Goal: Task Accomplishment & Management: Manage account settings

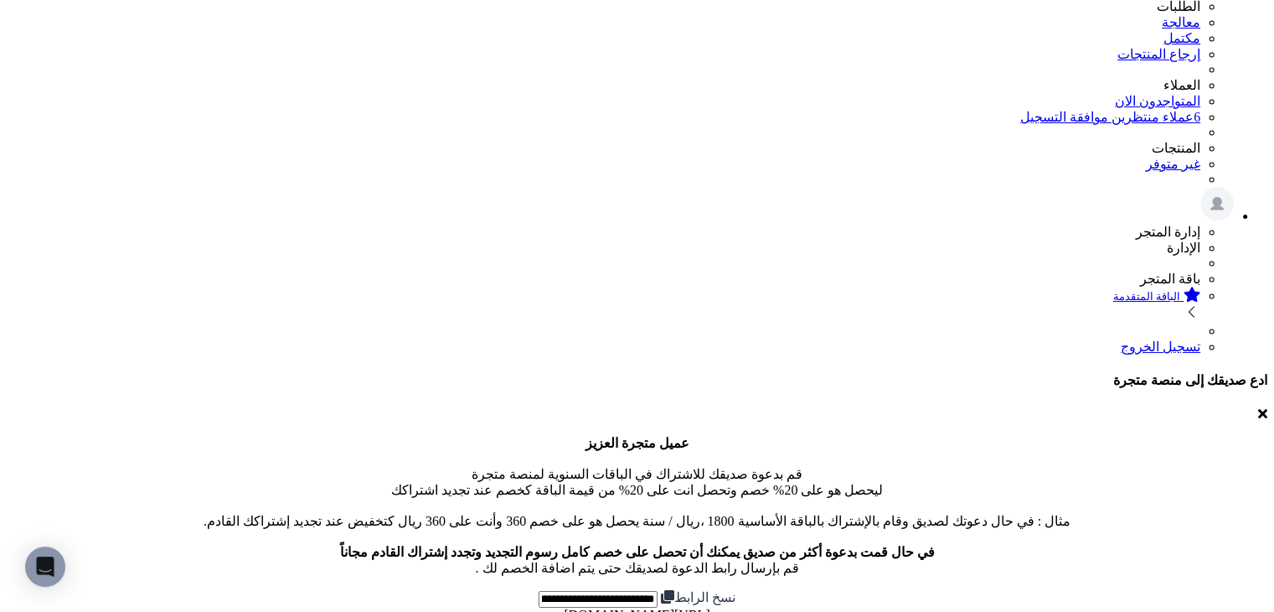
scroll to position [168, 0]
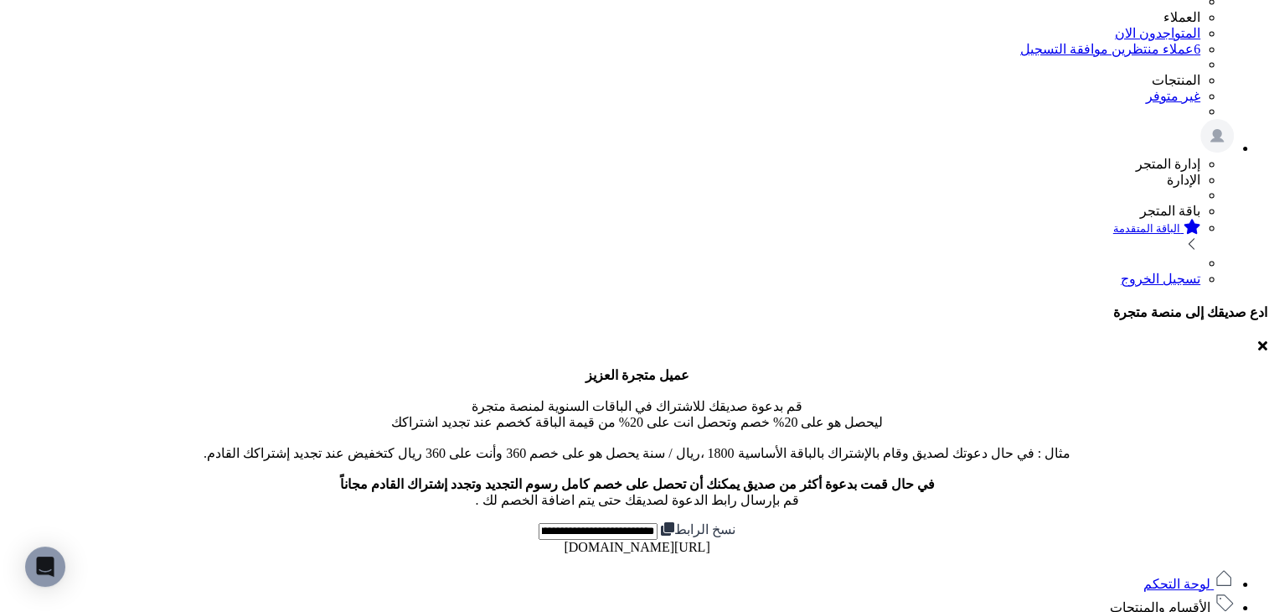
scroll to position [419, 0]
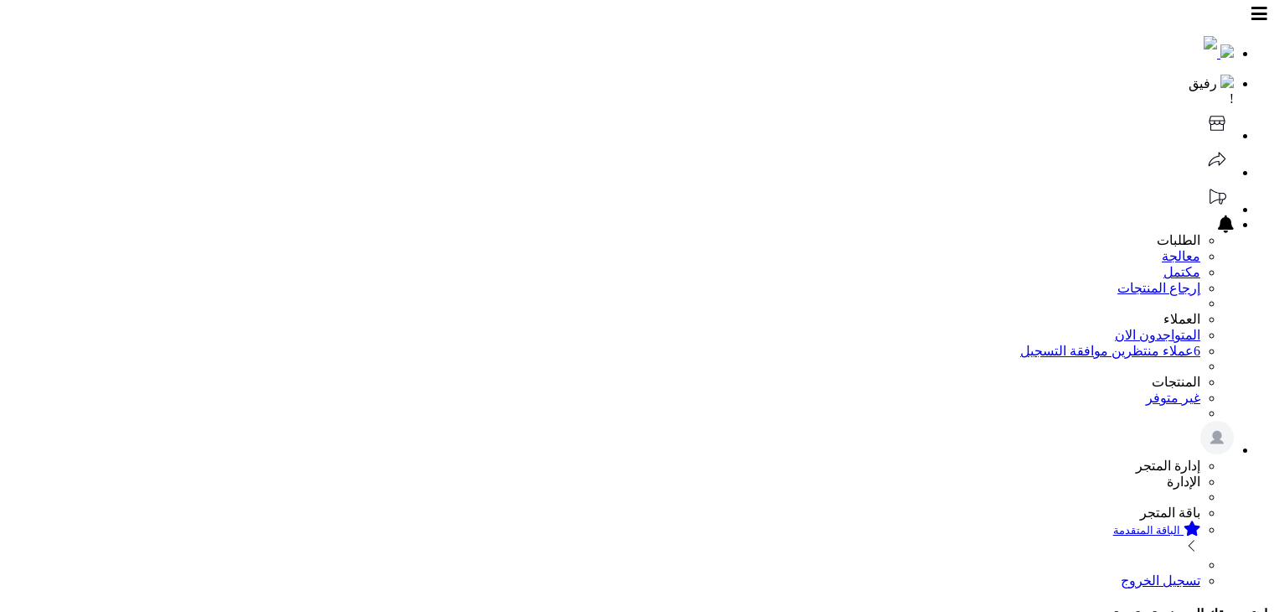
scroll to position [419, 0]
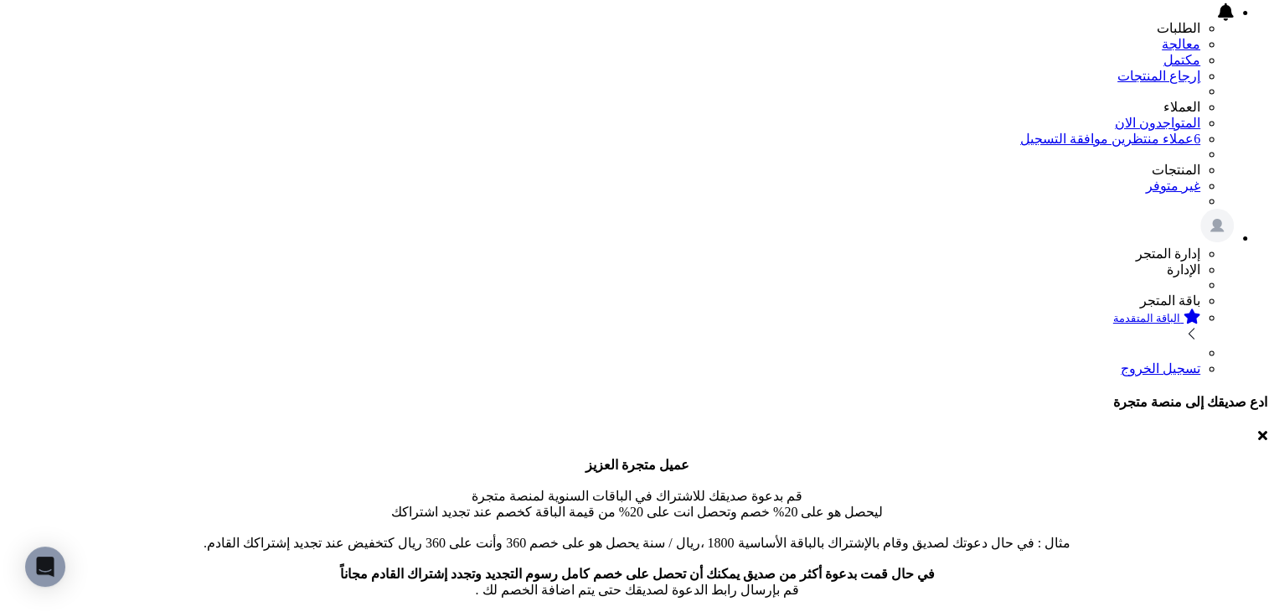
scroll to position [419, 0]
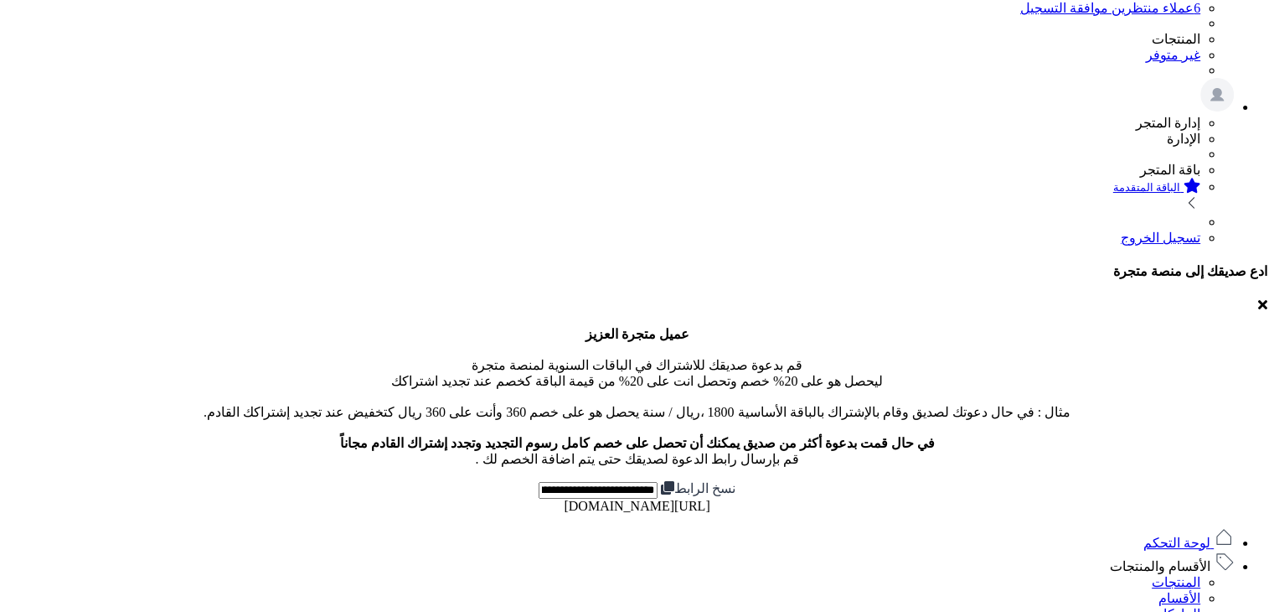
scroll to position [419, 0]
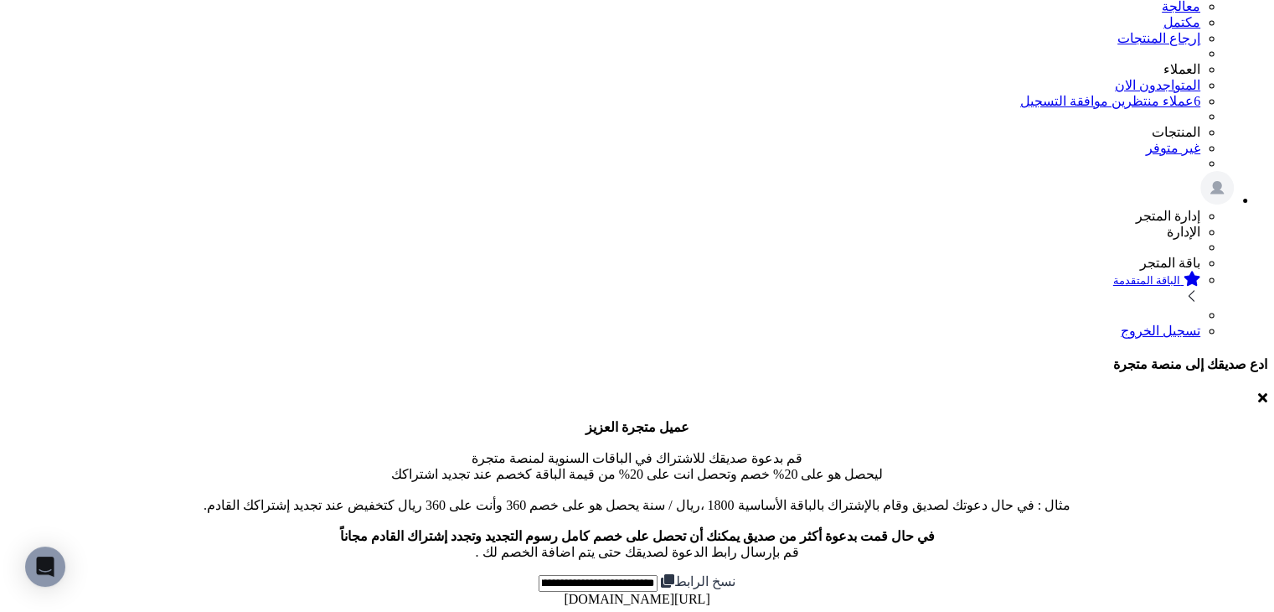
scroll to position [335, 0]
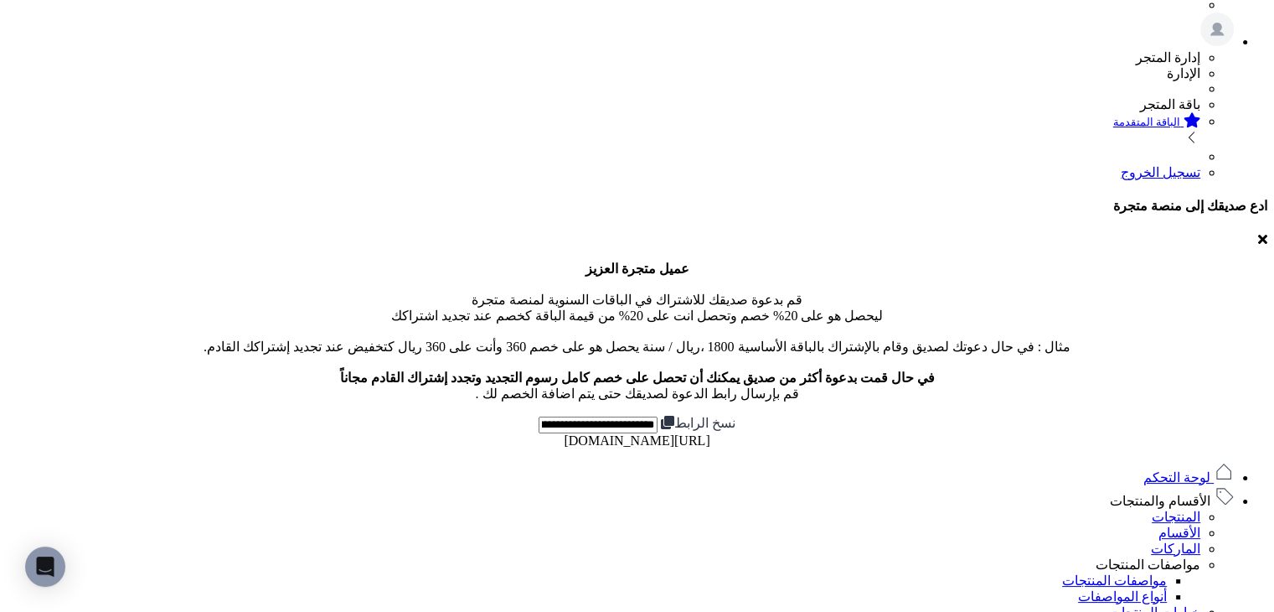
scroll to position [419, 0]
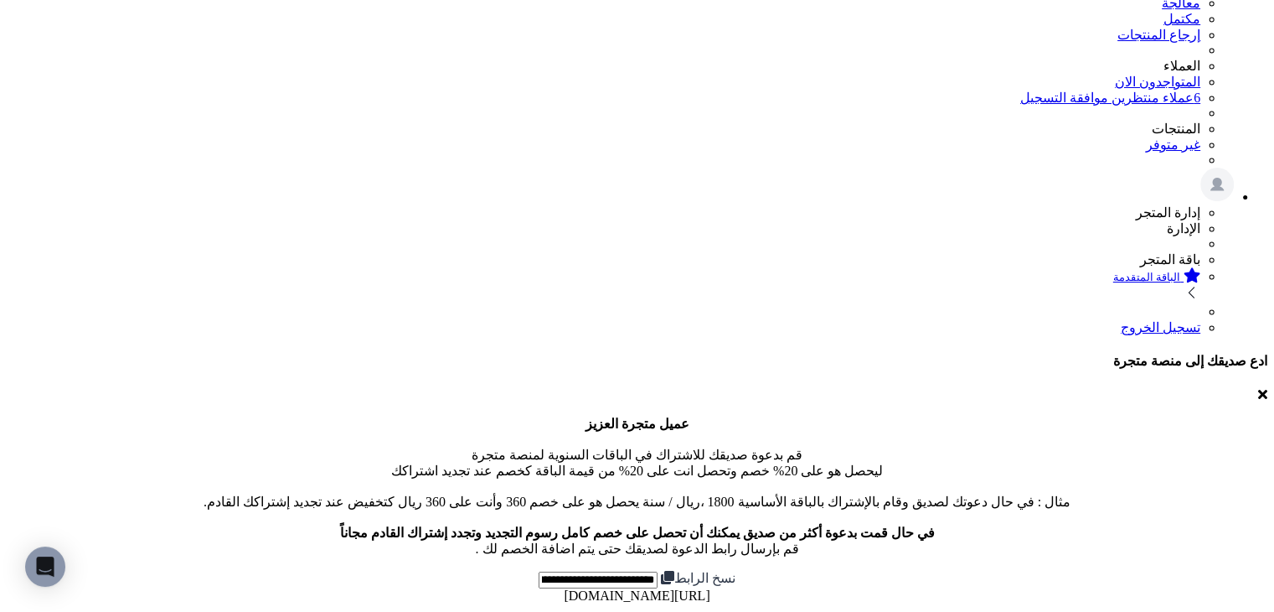
scroll to position [273, 0]
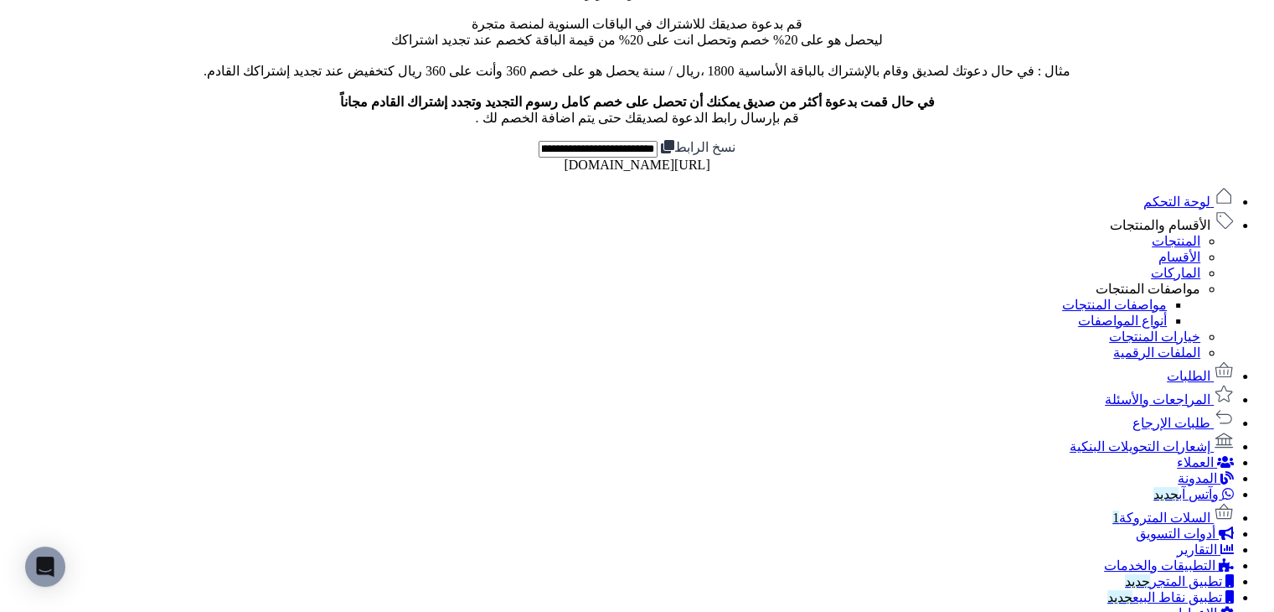
scroll to position [503, 0]
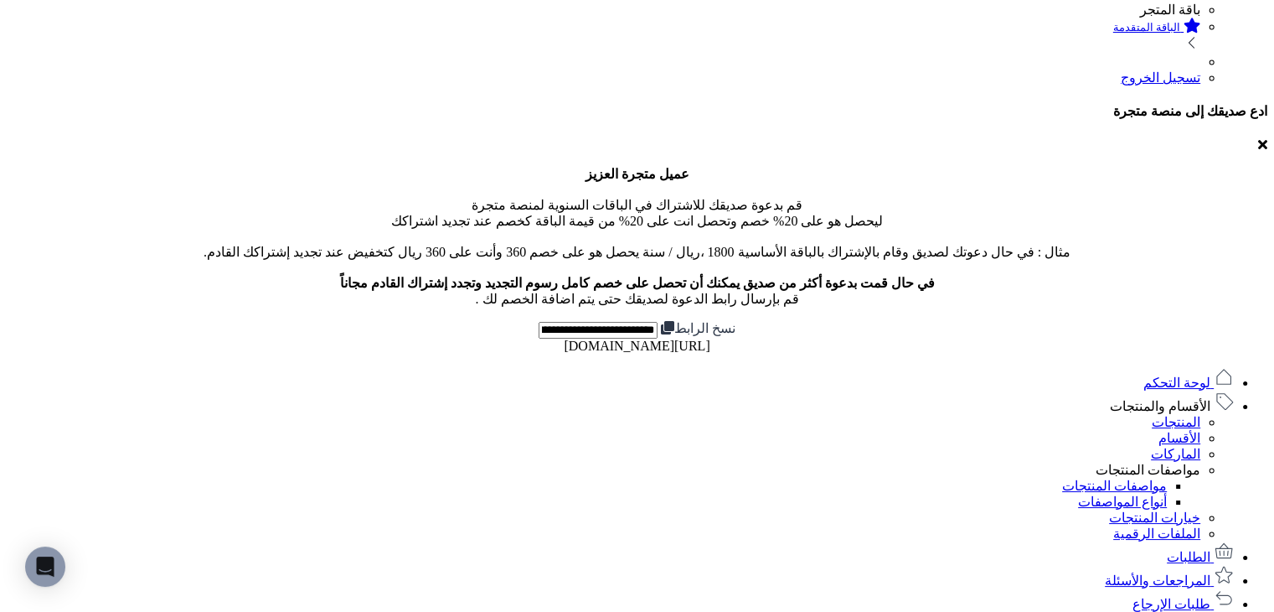
type input "**********"
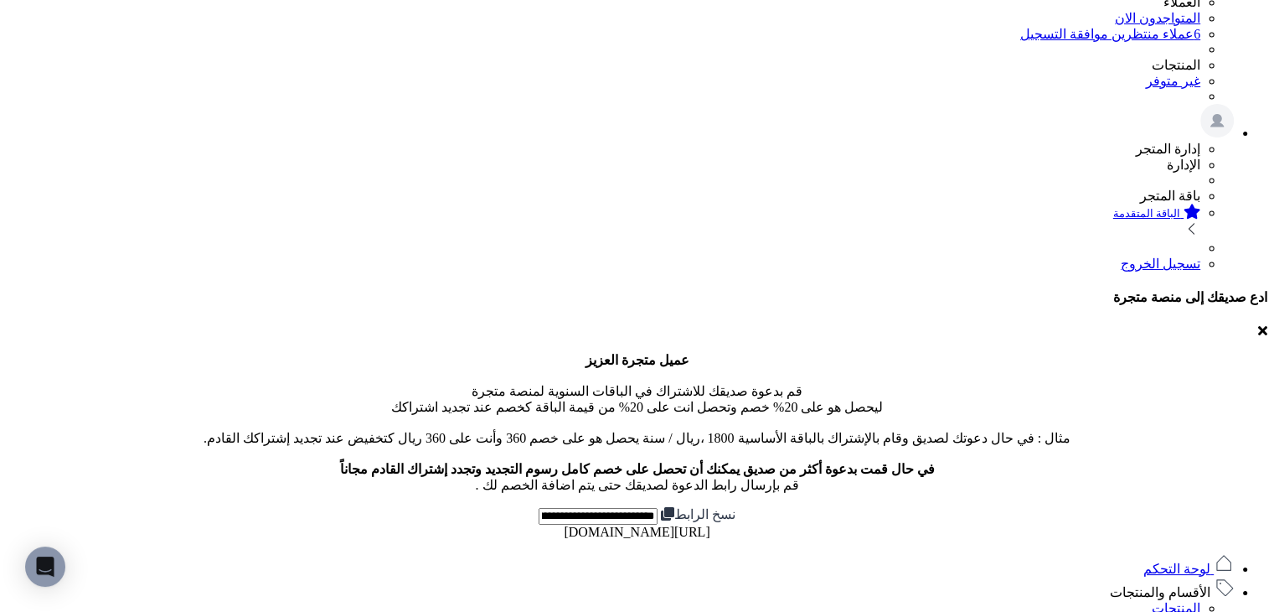
scroll to position [0, 0]
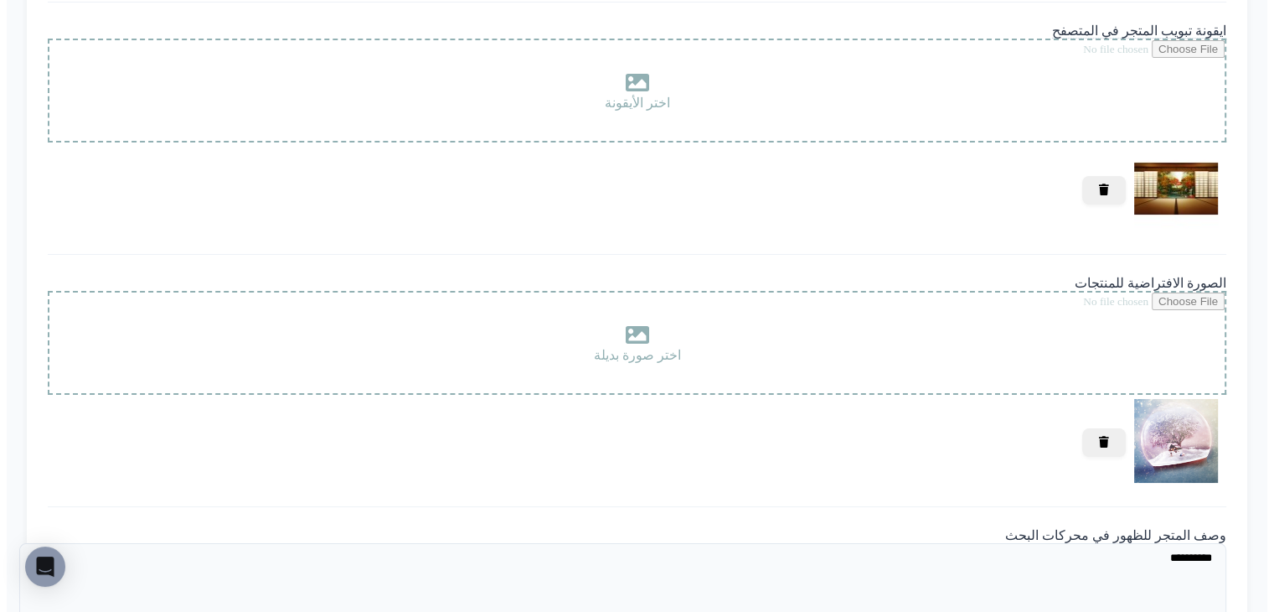
scroll to position [2113, 0]
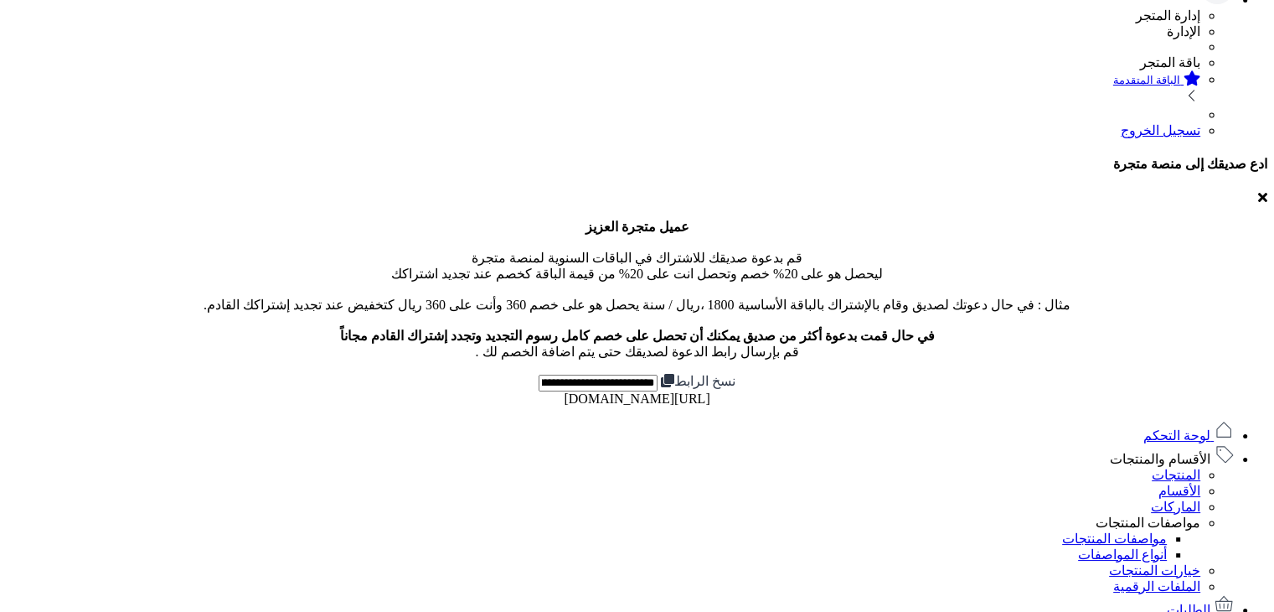
scroll to position [503, 0]
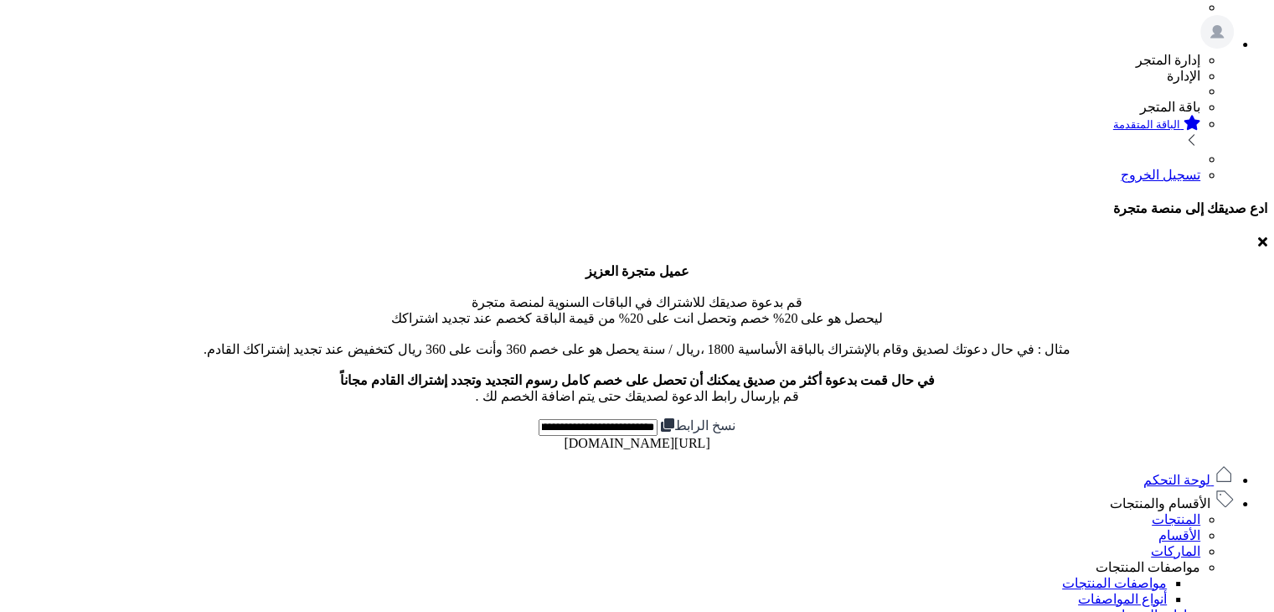
scroll to position [503, 0]
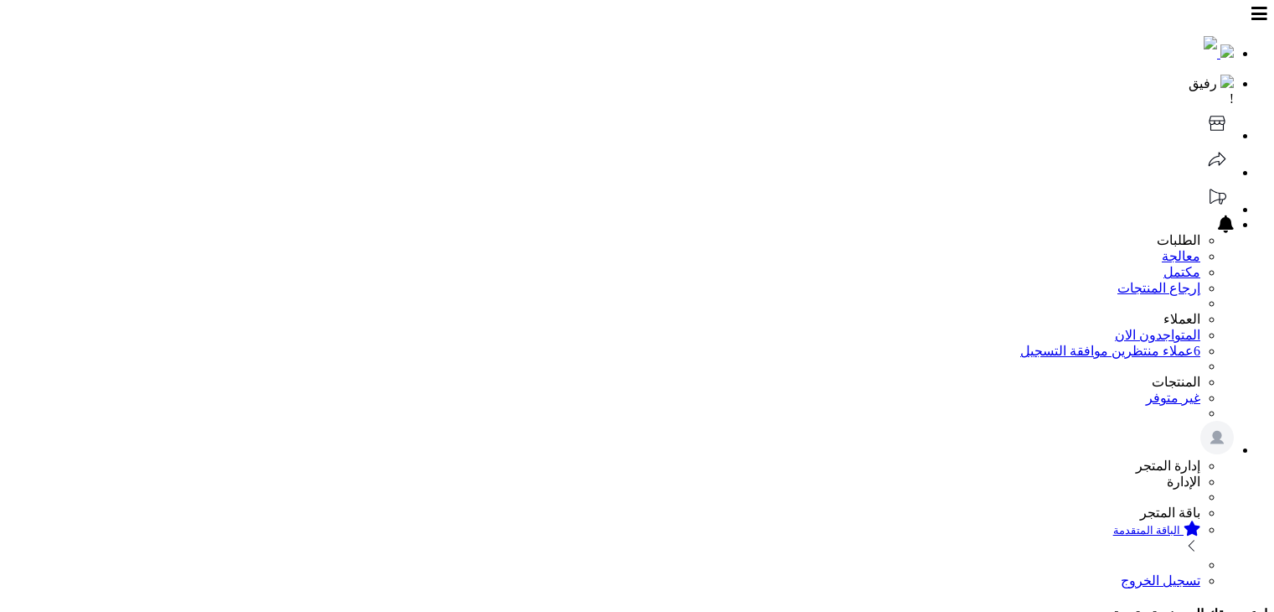
scroll to position [503, 0]
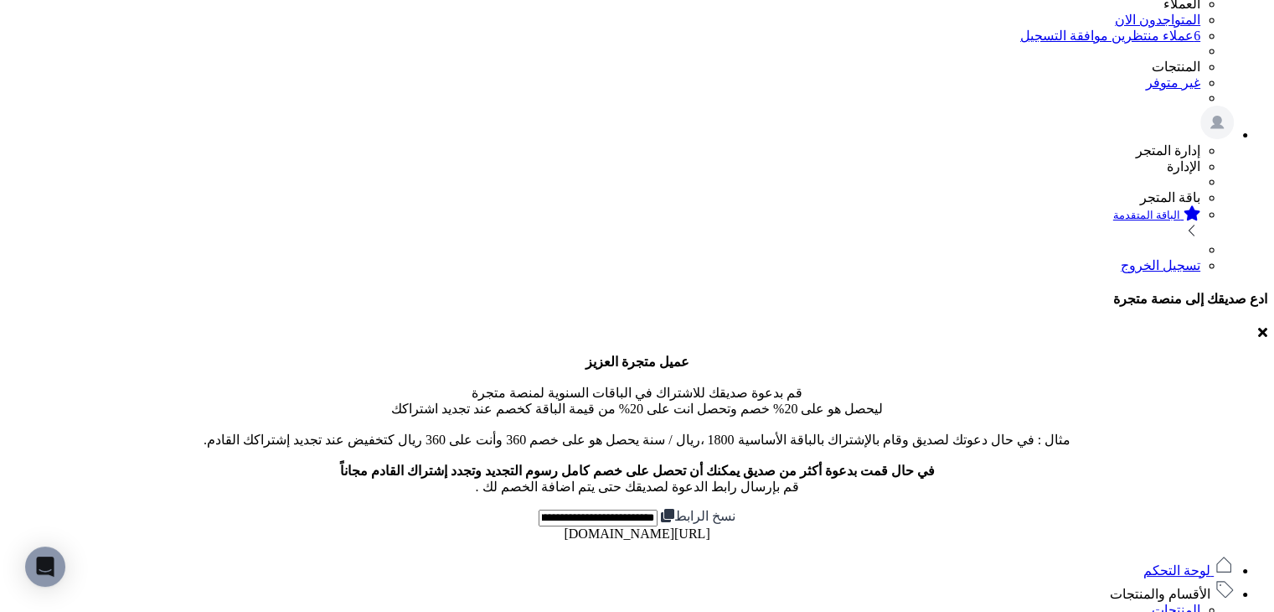
scroll to position [168, 0]
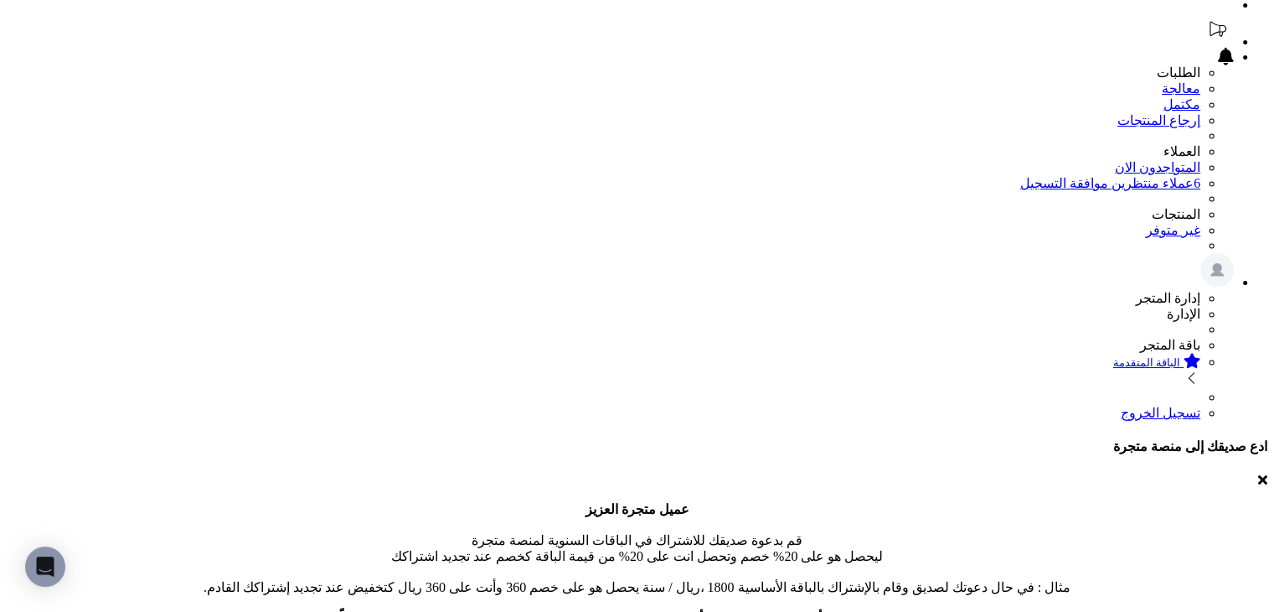
scroll to position [419, 0]
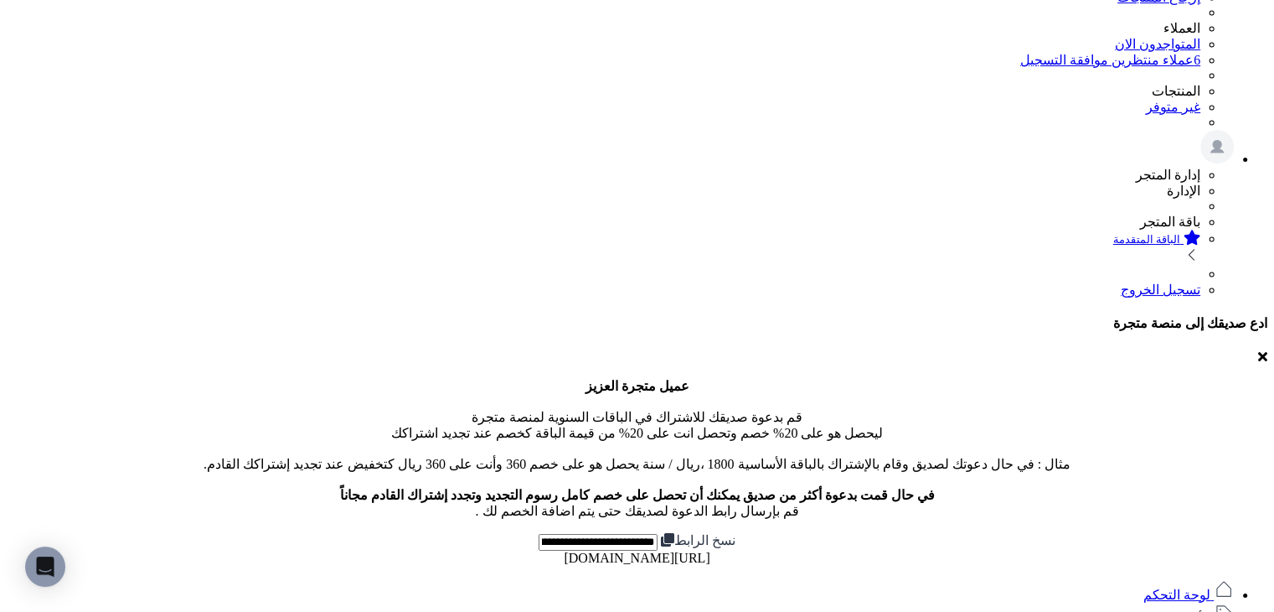
scroll to position [251, 0]
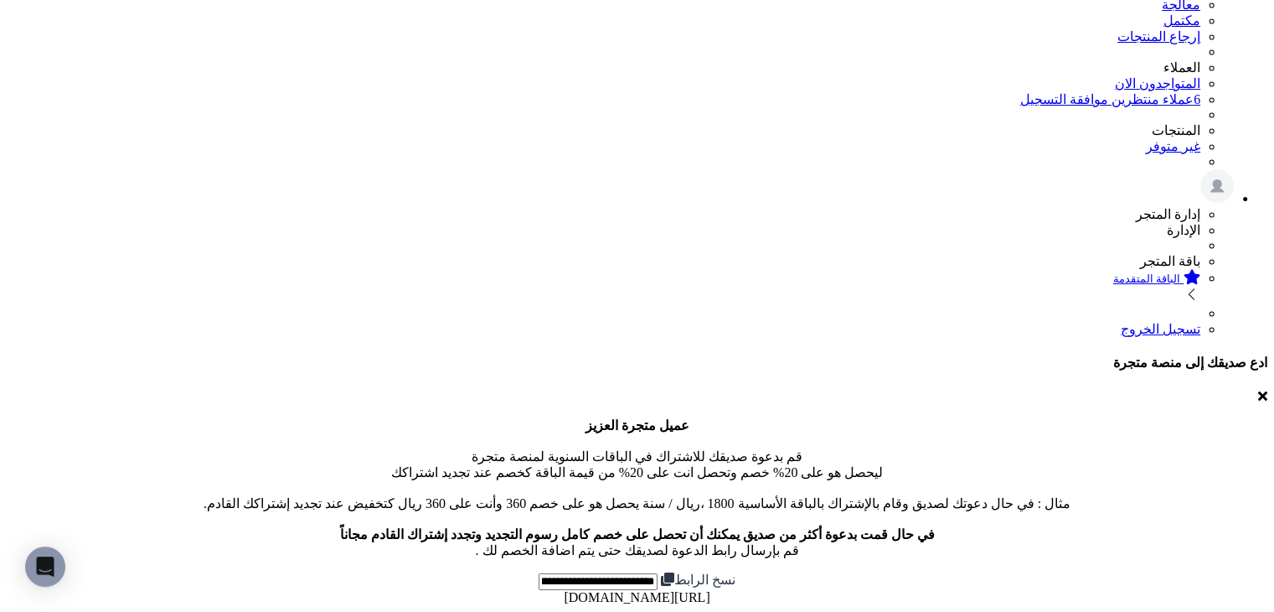
type input "**********"
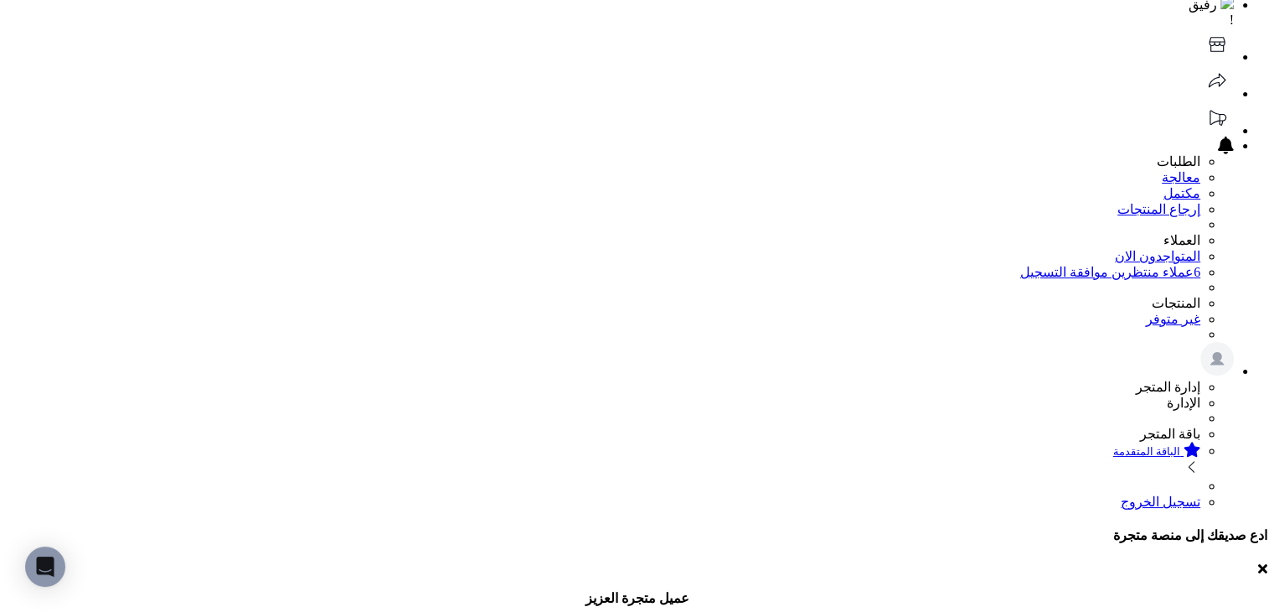
scroll to position [0, 0]
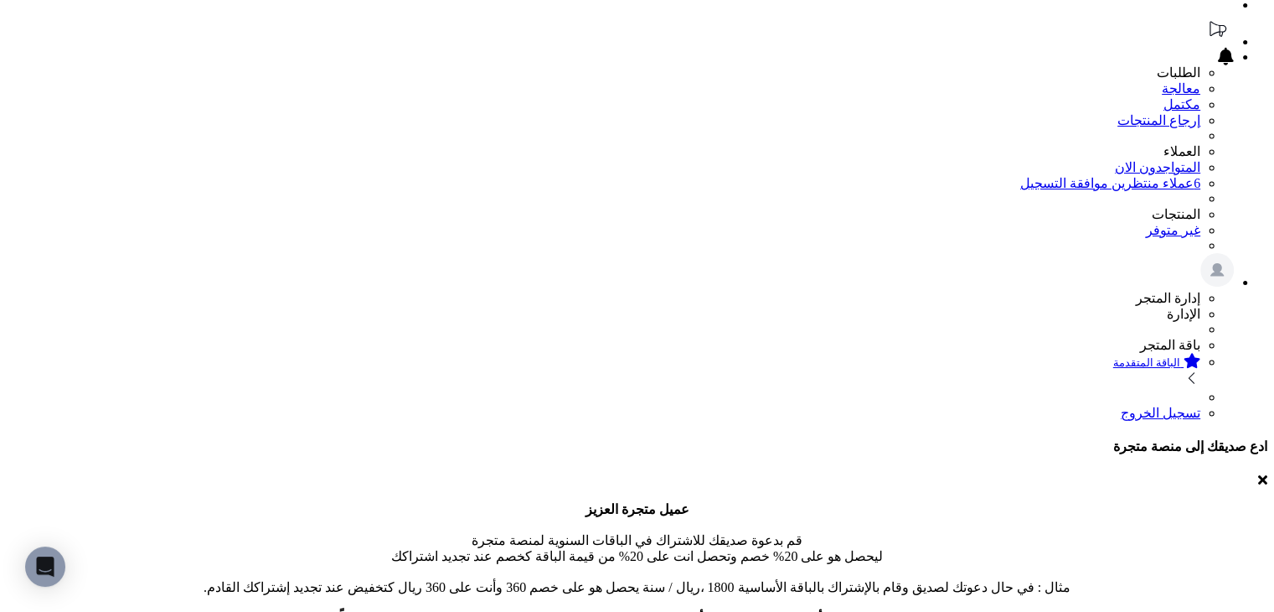
scroll to position [462, 0]
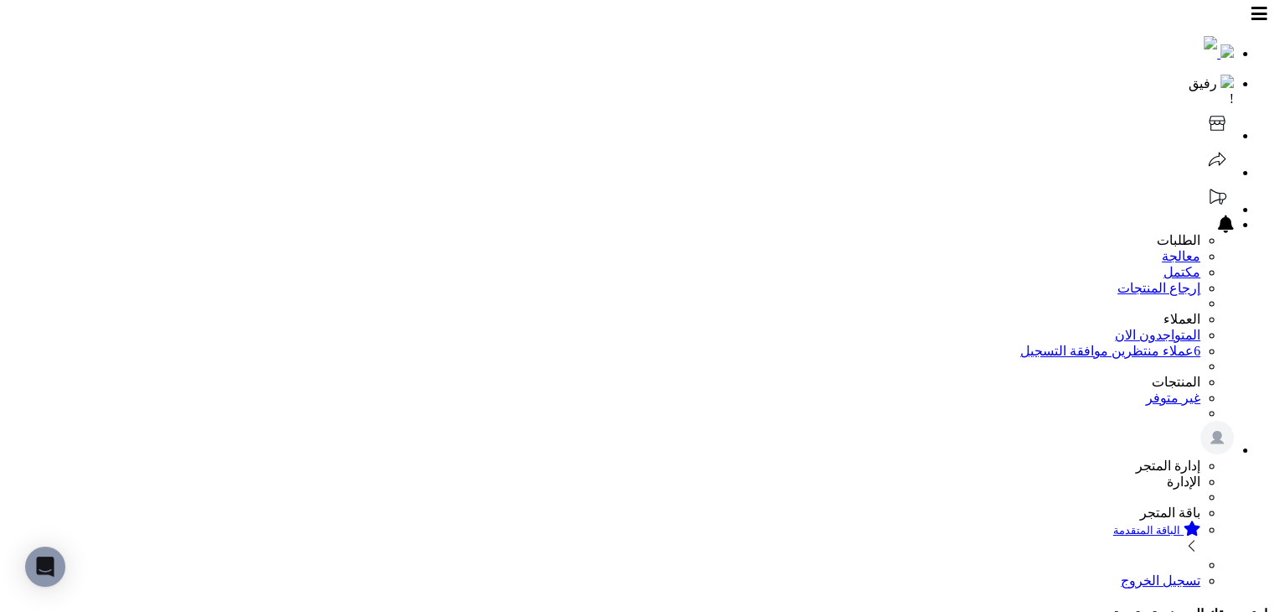
type input "**********"
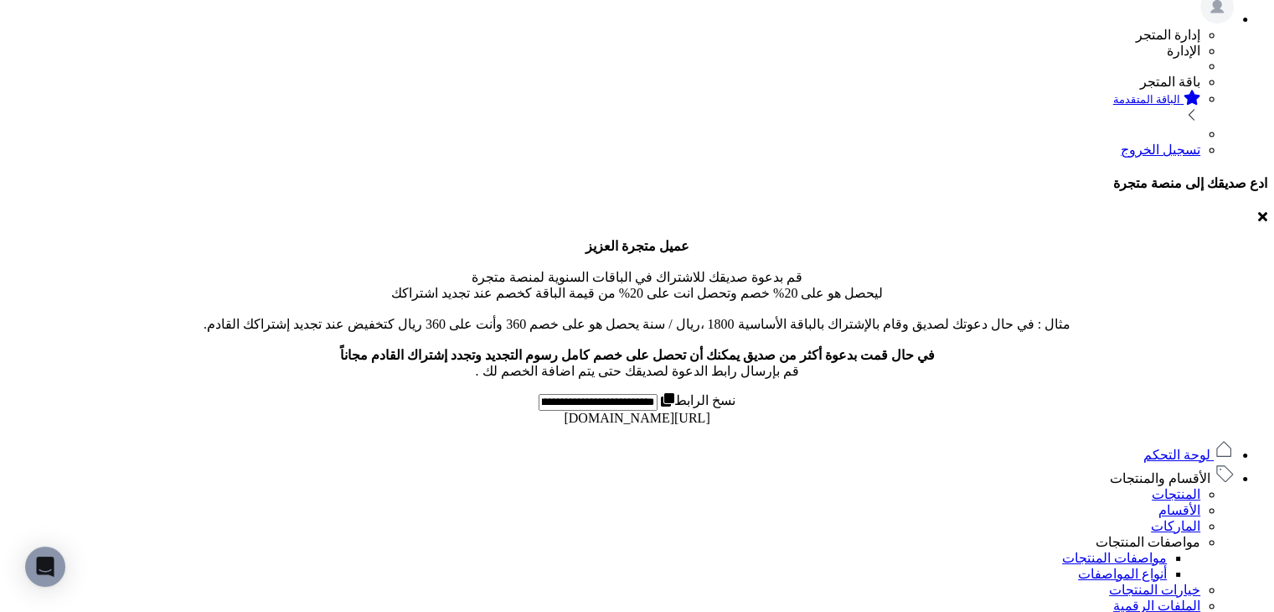
scroll to position [284, 0]
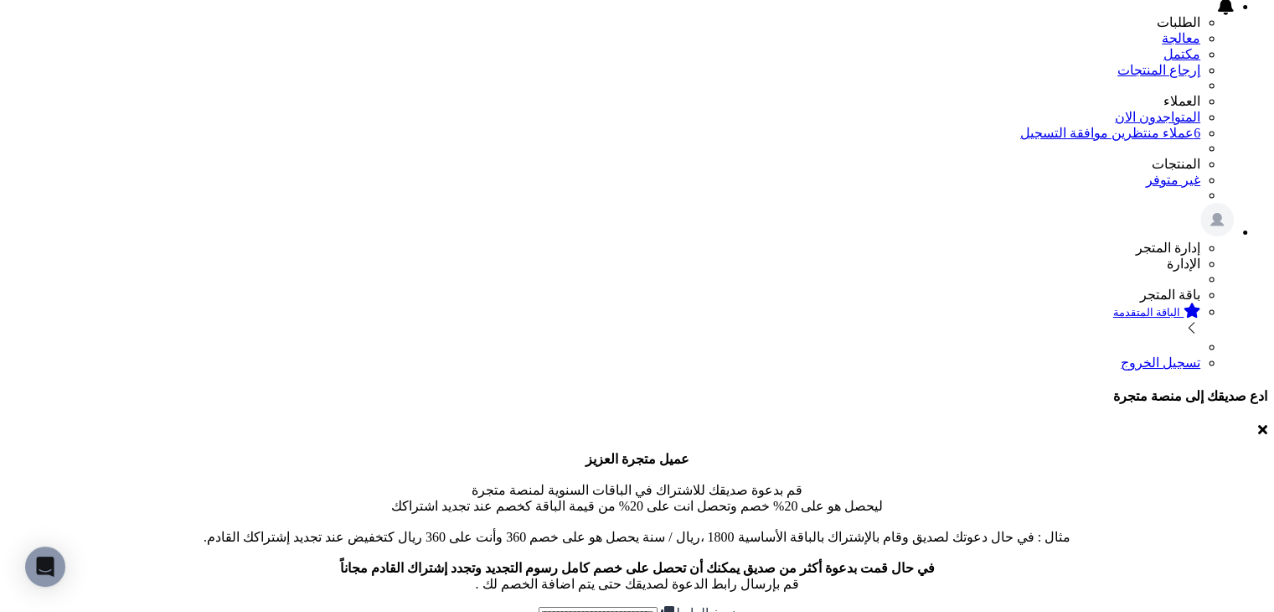
scroll to position [270, 0]
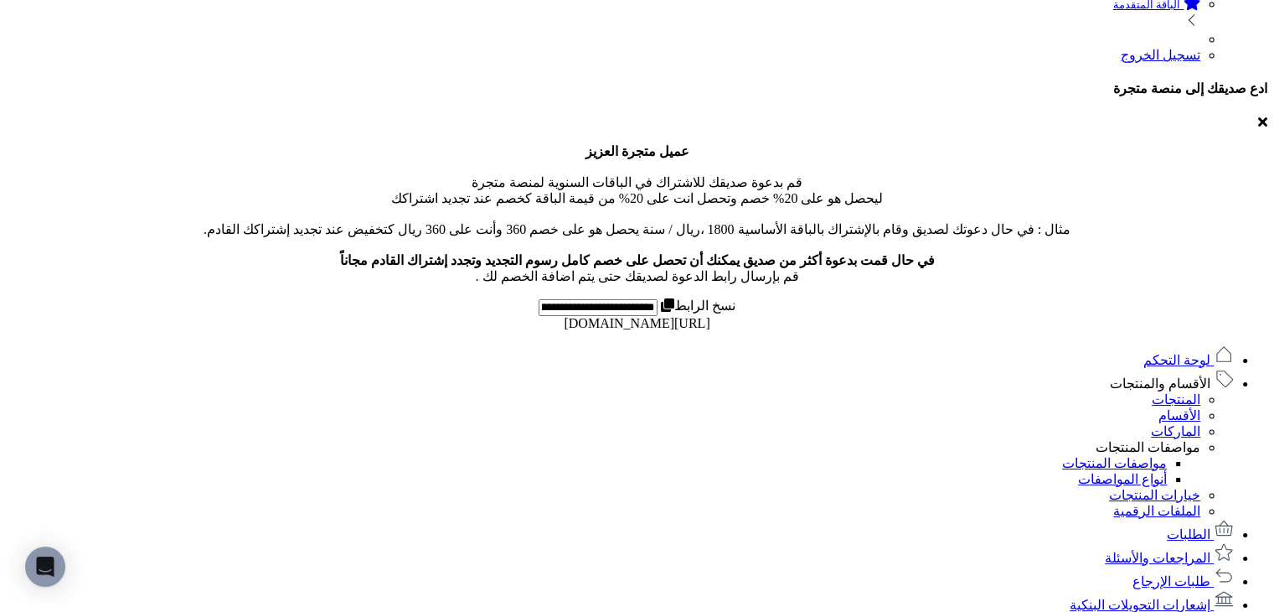
scroll to position [550, 0]
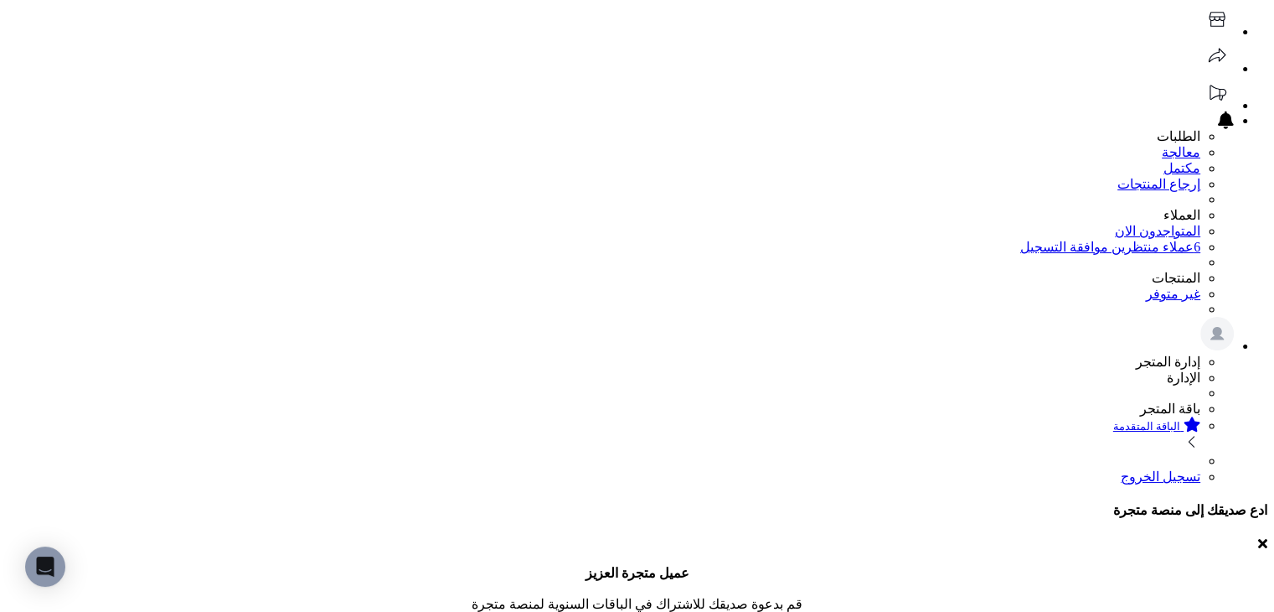
scroll to position [197, 0]
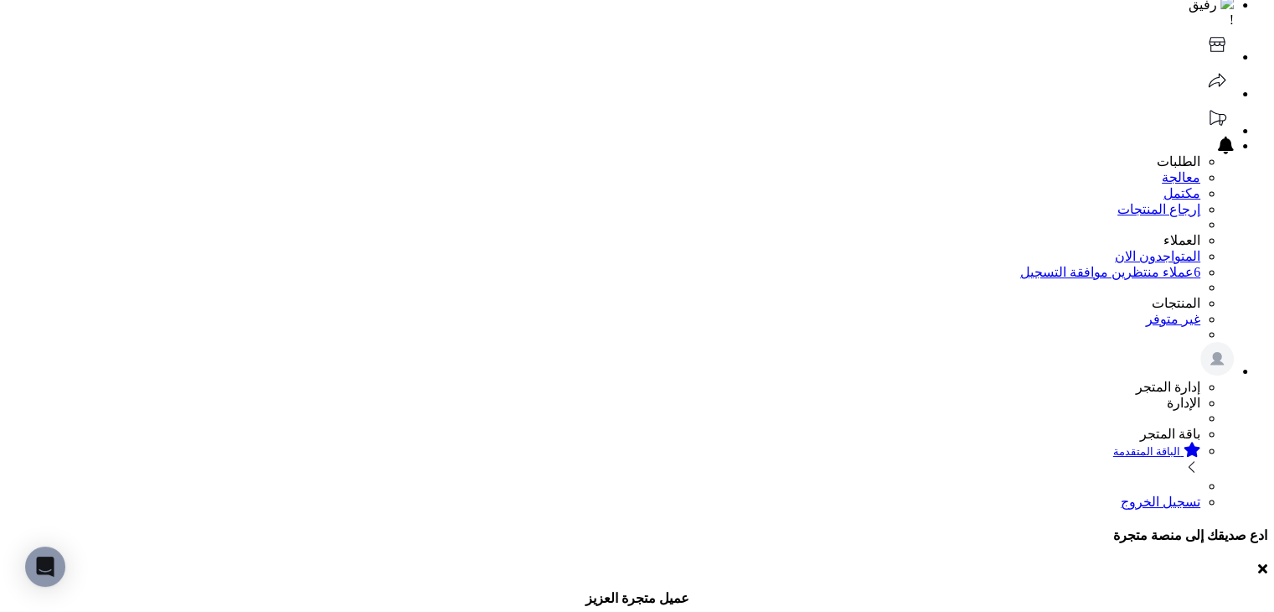
scroll to position [251, 0]
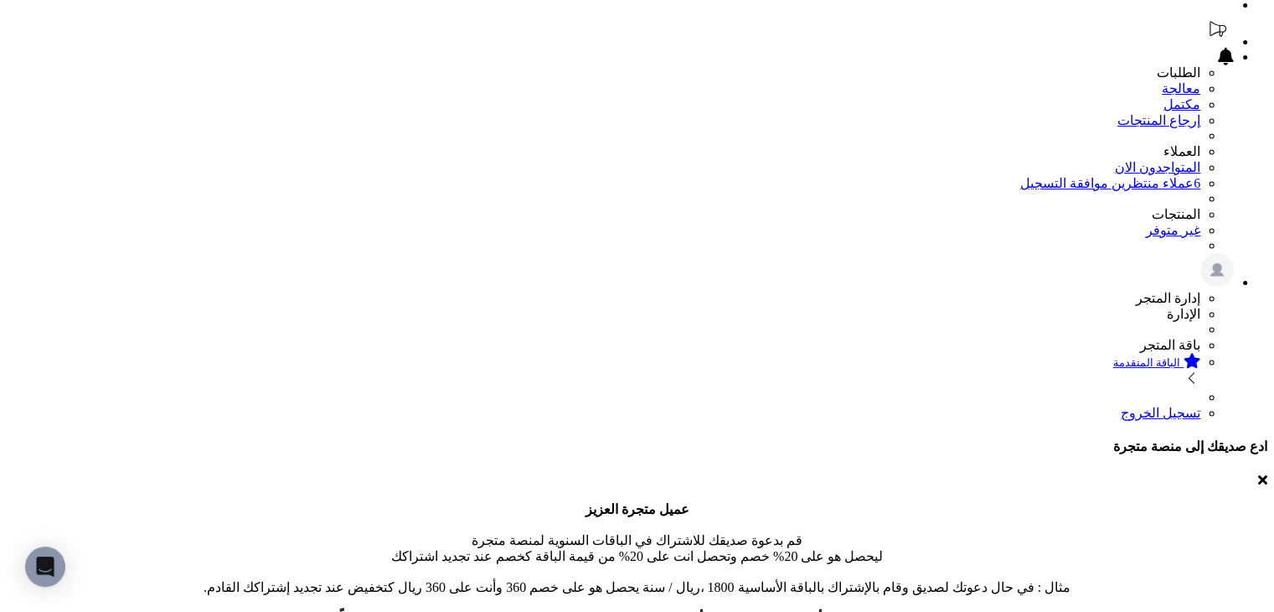
scroll to position [335, 0]
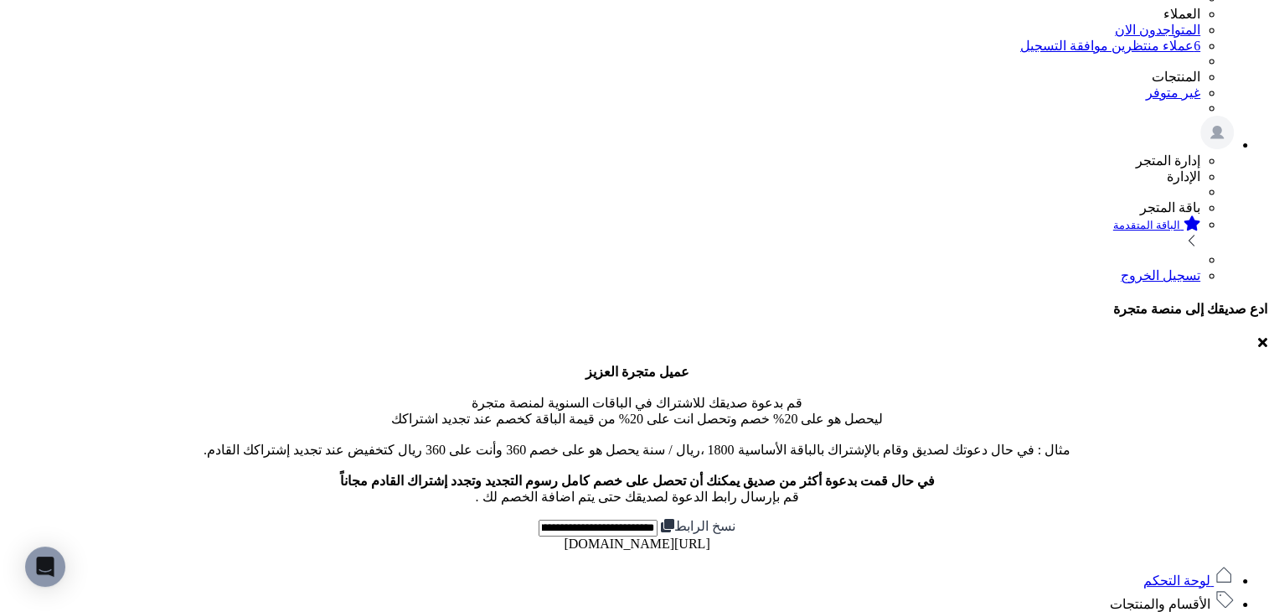
scroll to position [335, 0]
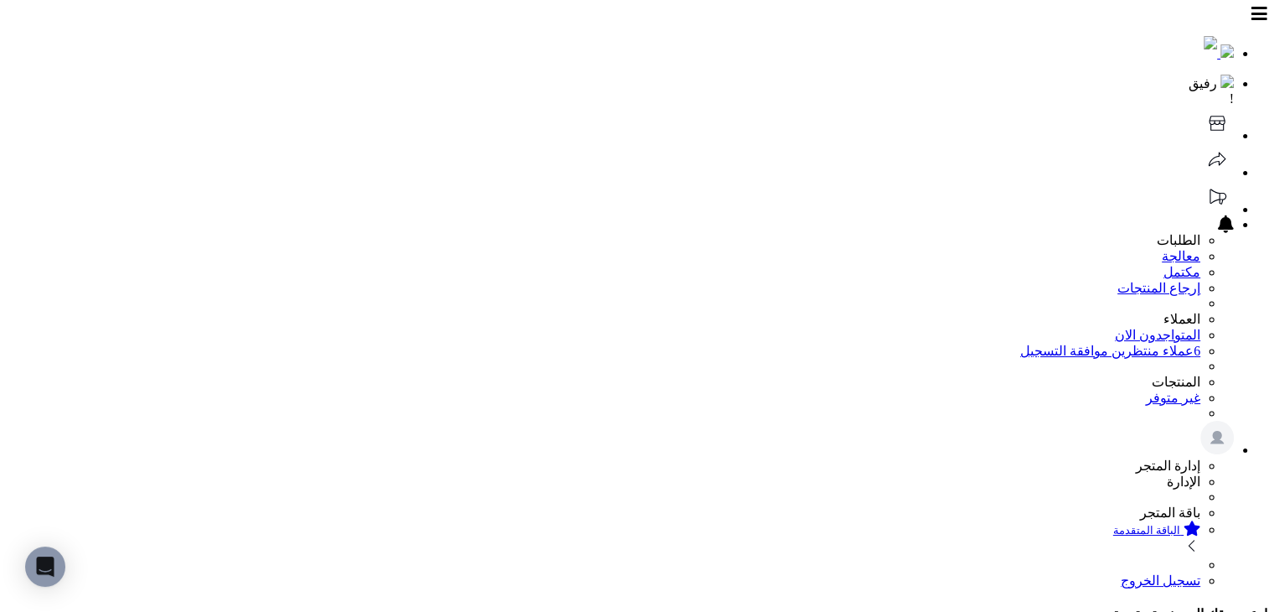
scroll to position [251, 0]
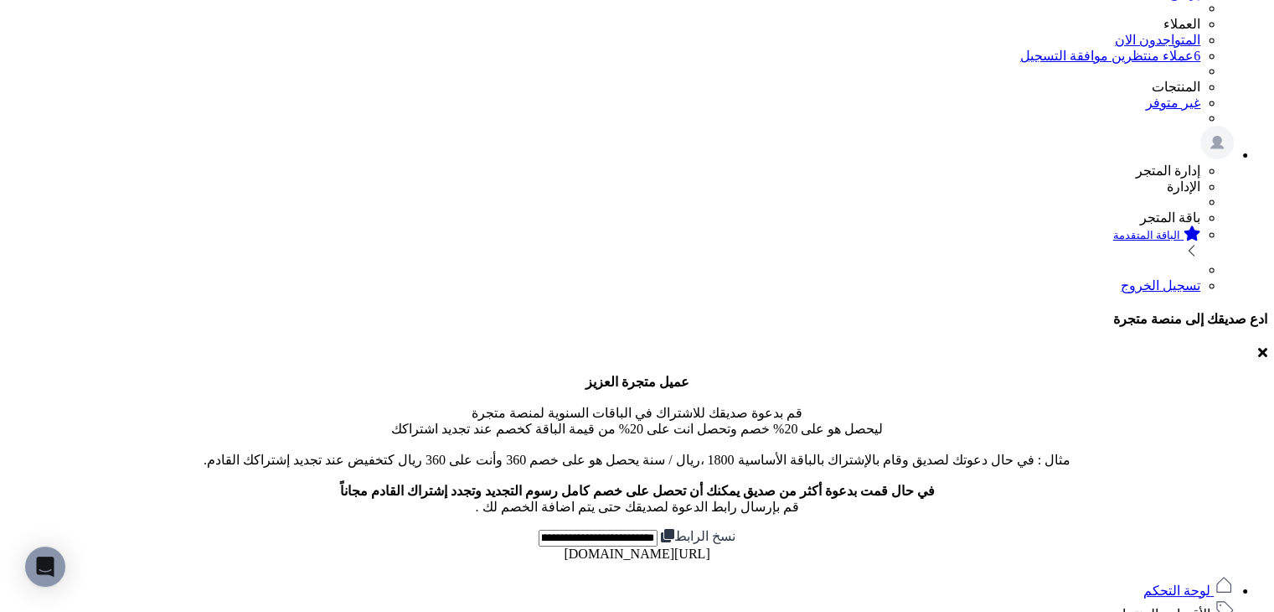
scroll to position [335, 0]
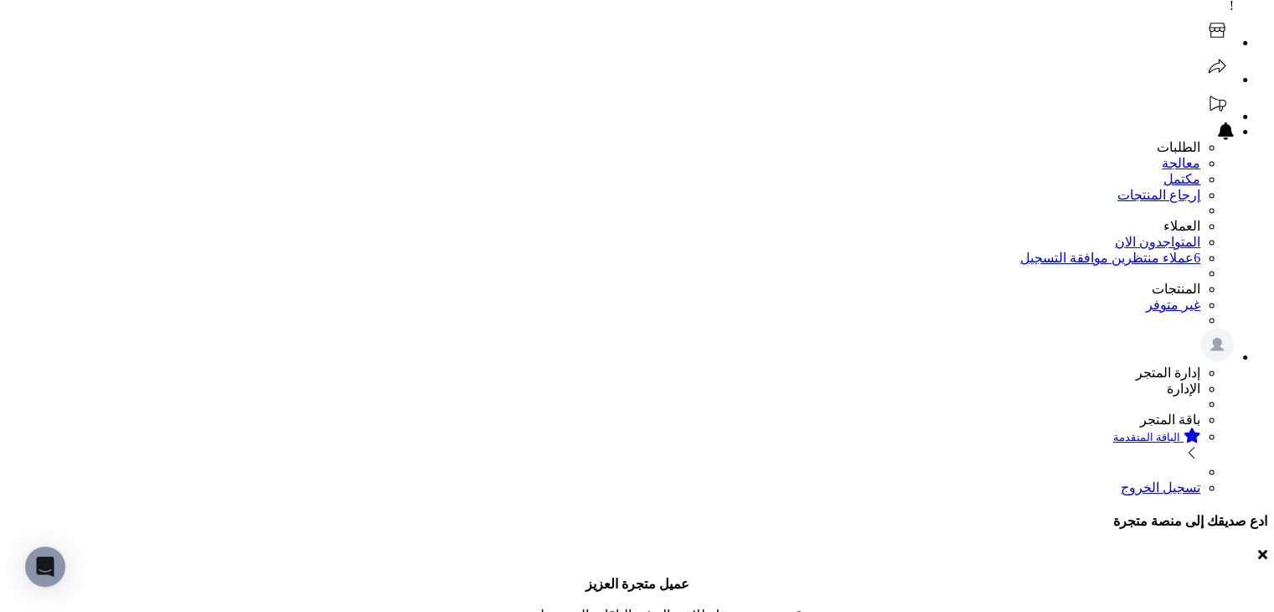
scroll to position [84, 0]
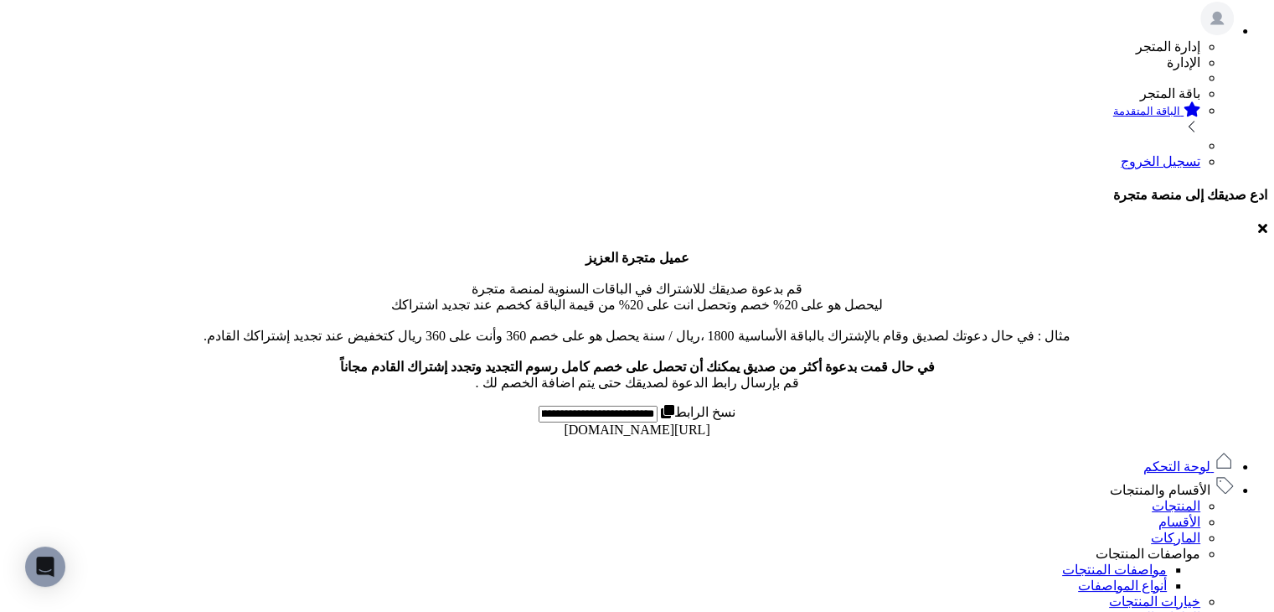
scroll to position [479, 0]
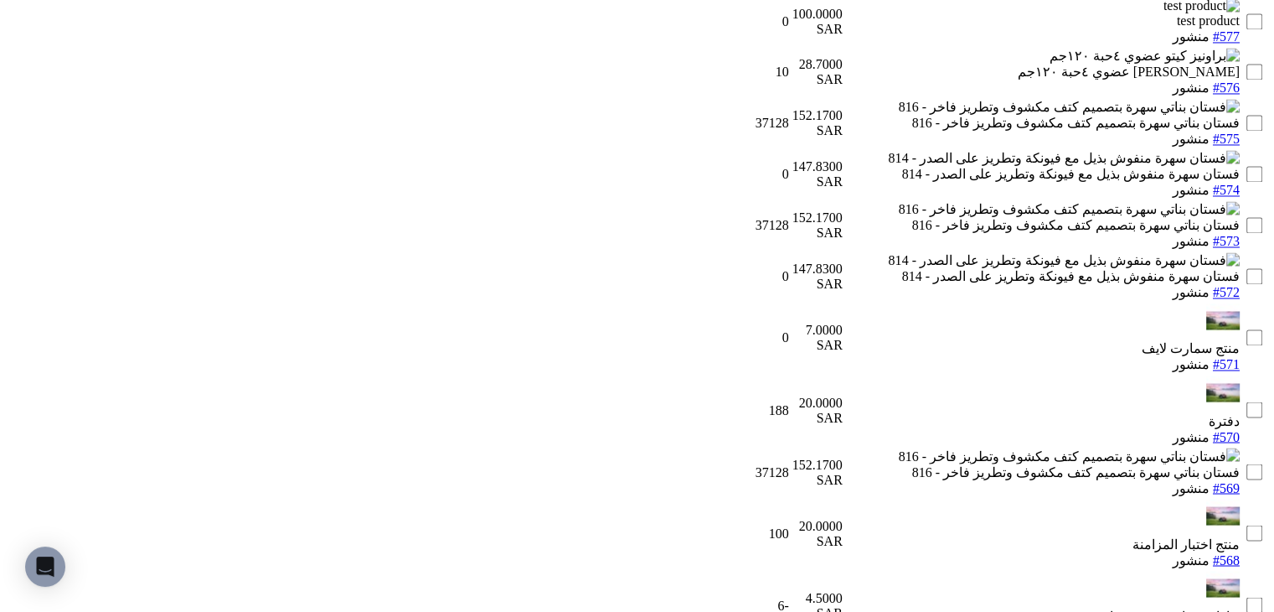
scroll to position [2215, 0]
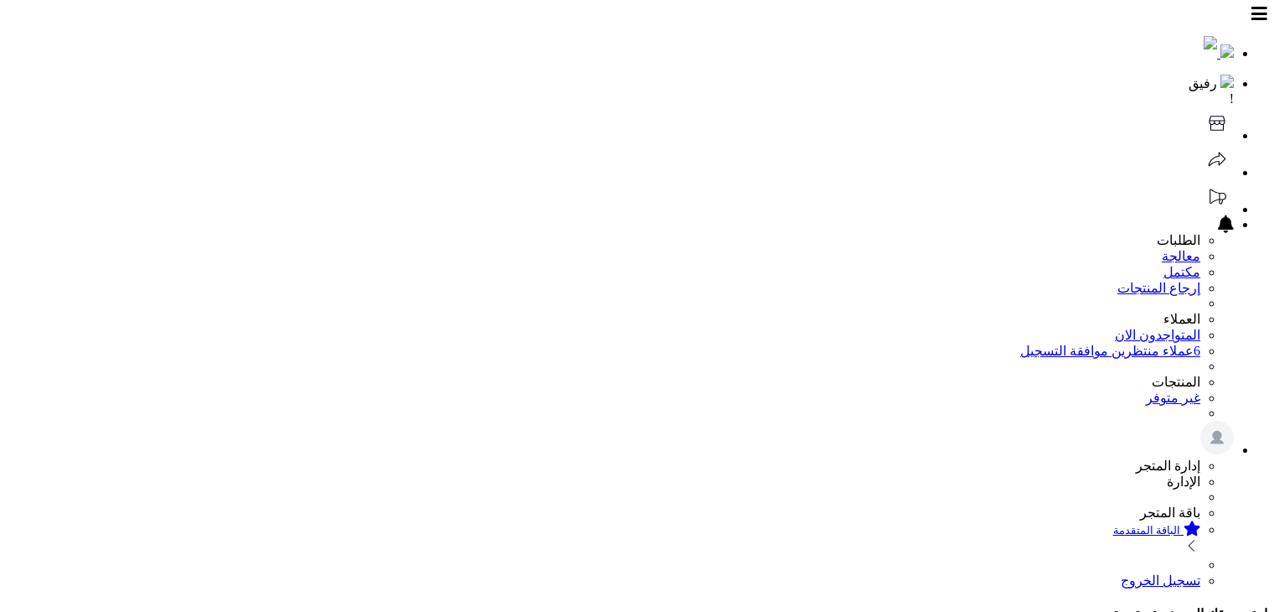
scroll to position [2215, 0]
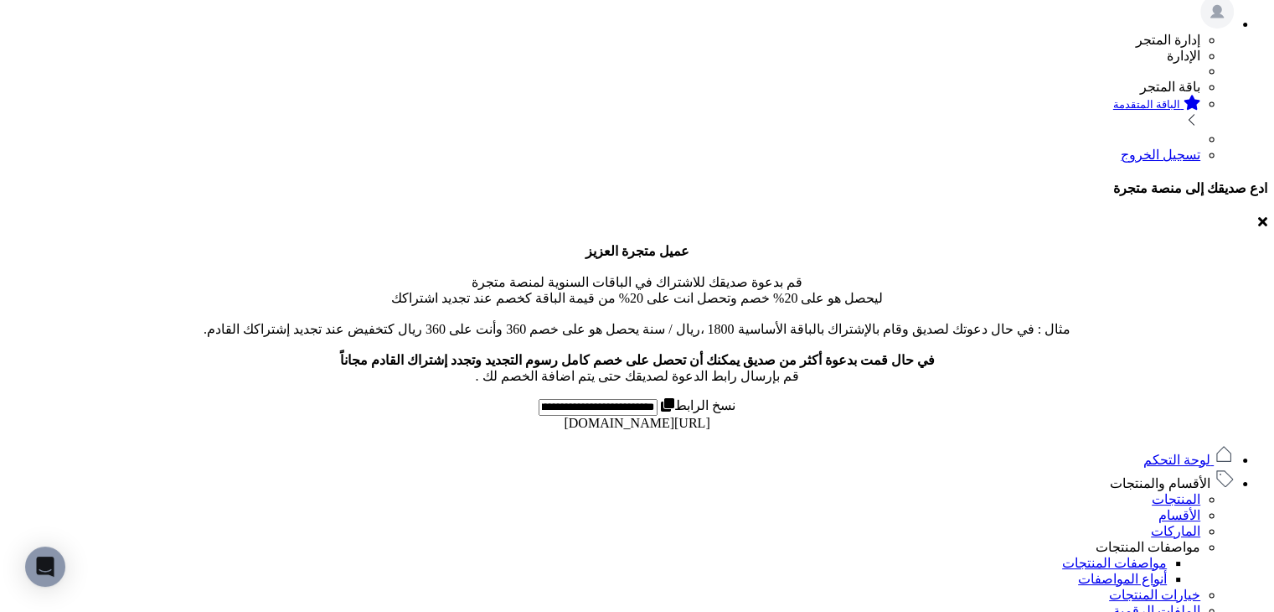
scroll to position [419, 0]
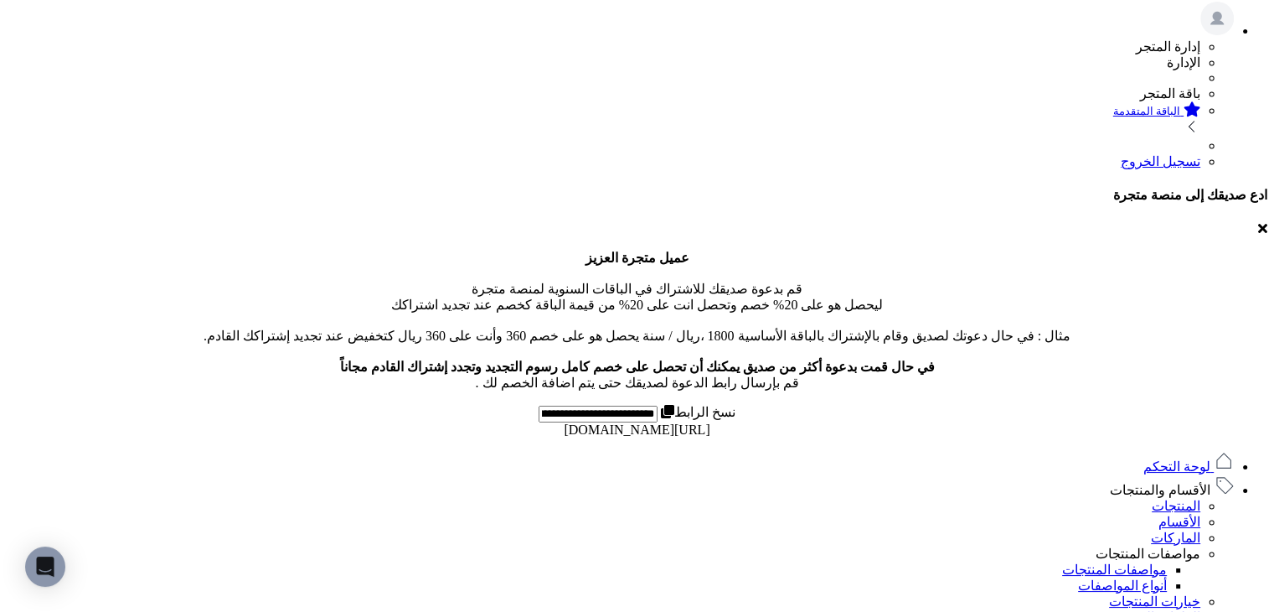
click at [1171, 498] on link "المنتجات" at bounding box center [1176, 505] width 49 height 14
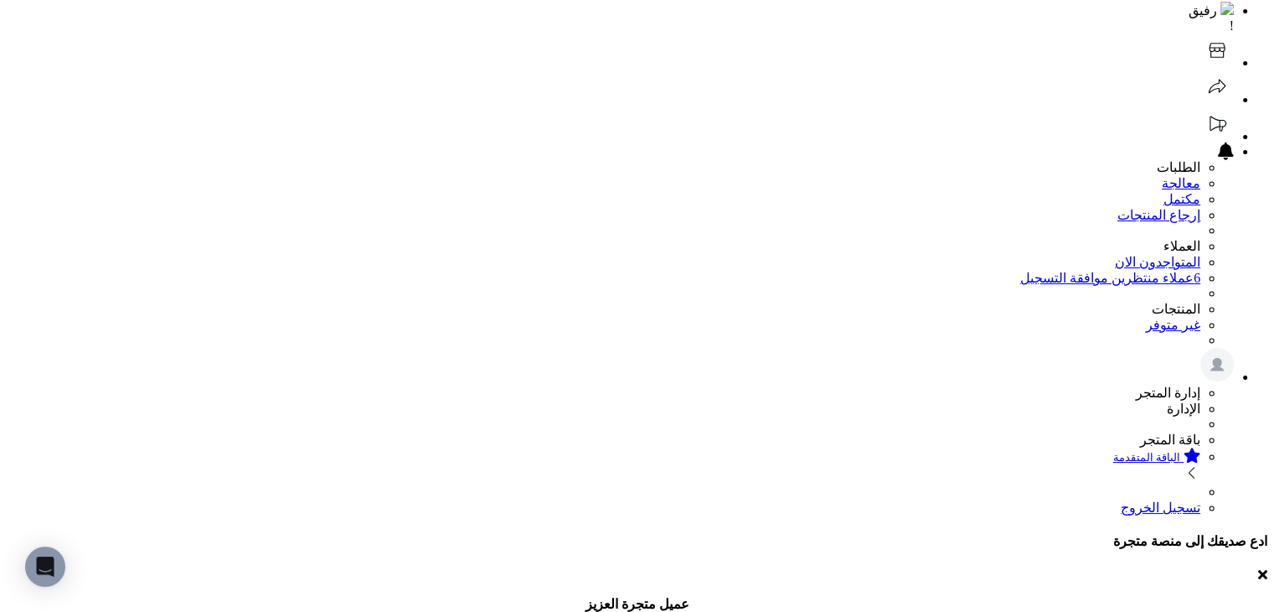
scroll to position [0, 0]
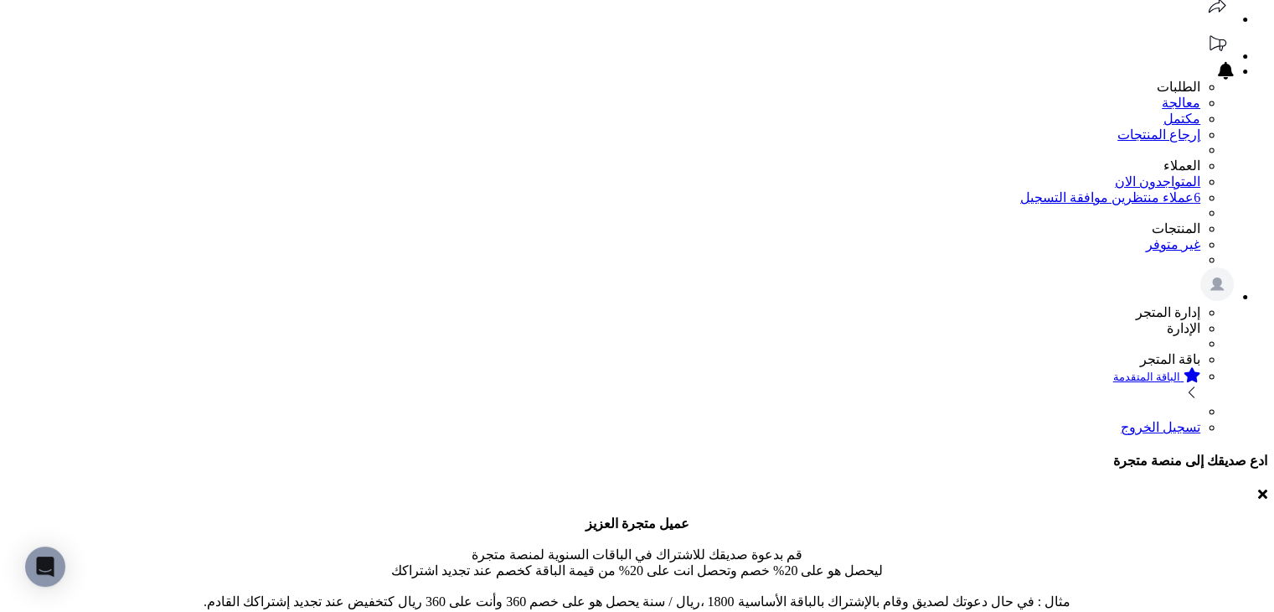
scroll to position [392, 0]
